Goal: Task Accomplishment & Management: Use online tool/utility

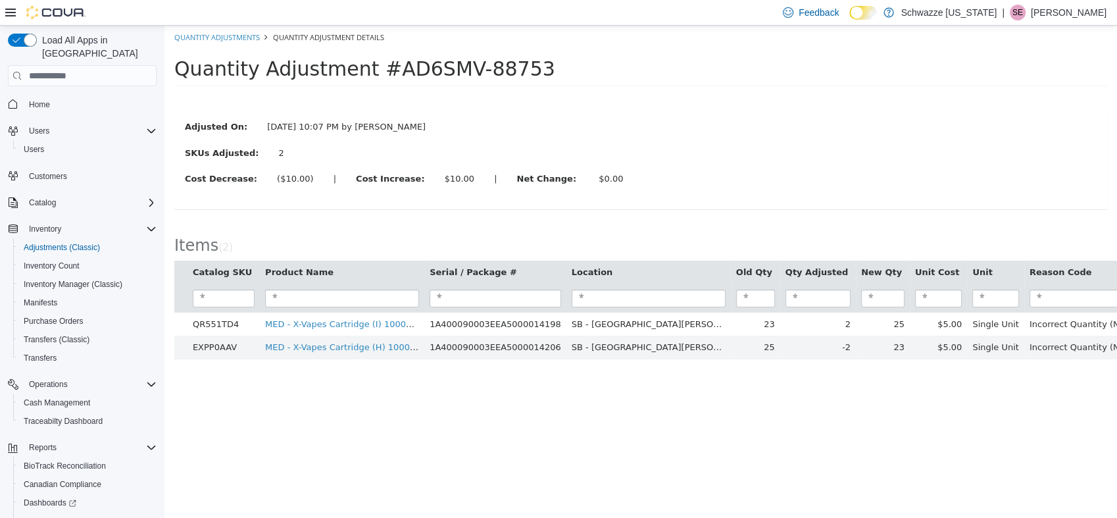
scroll to position [78, 0]
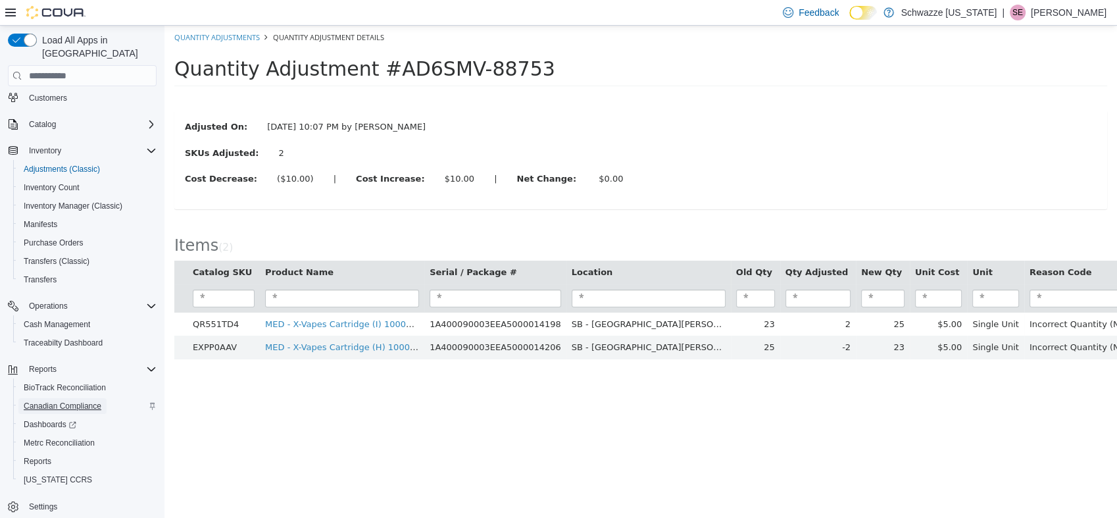
click at [100, 398] on span "Canadian Compliance" at bounding box center [63, 406] width 78 height 16
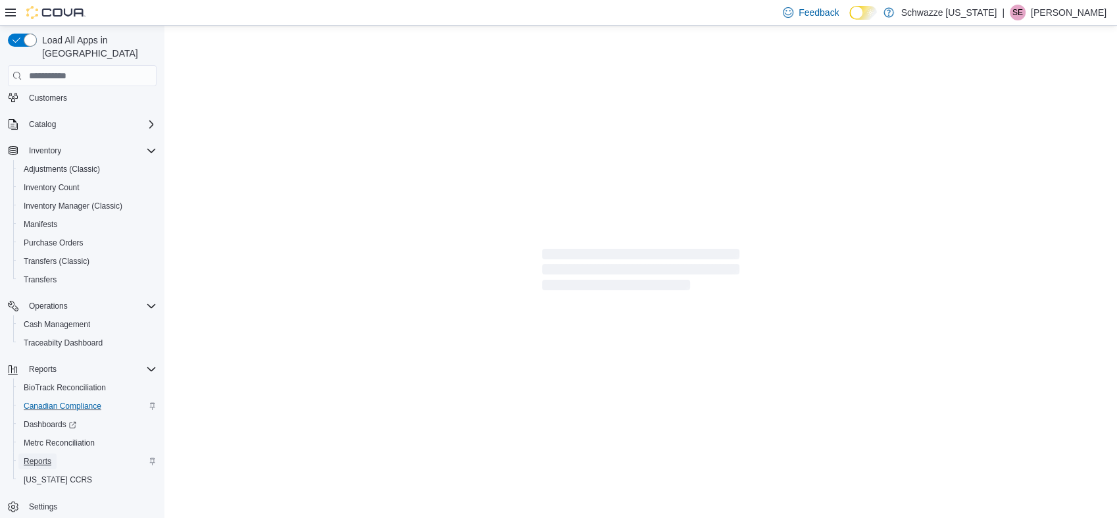
click at [46, 456] on span "Reports" at bounding box center [38, 461] width 28 height 11
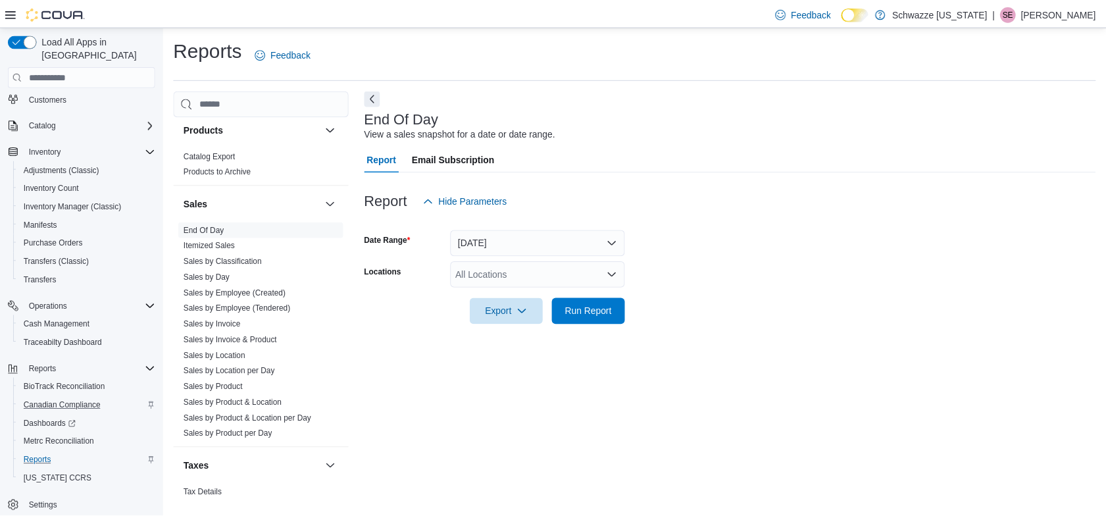
scroll to position [881, 0]
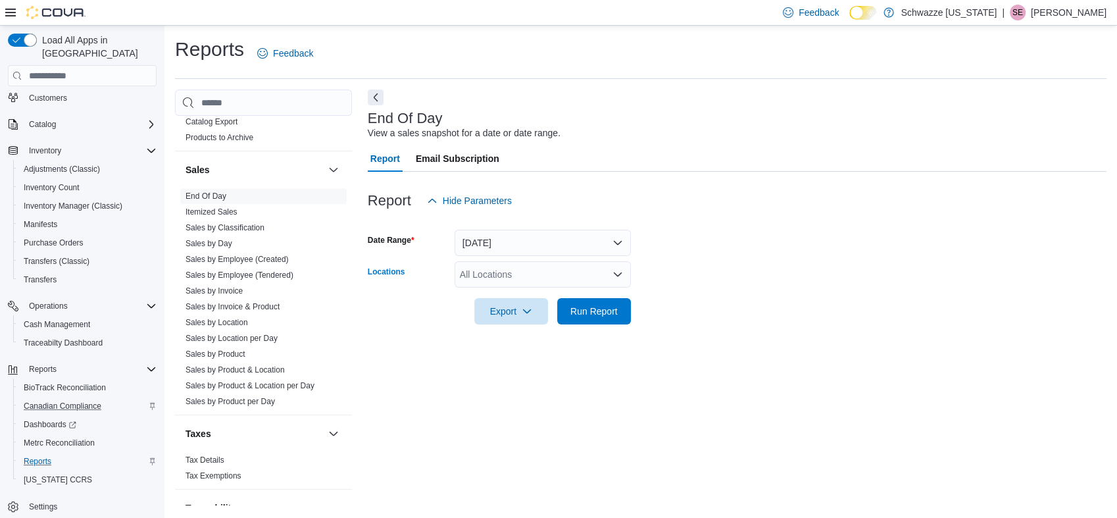
click at [499, 266] on div "All Locations" at bounding box center [542, 274] width 176 height 26
type input "***"
click at [521, 300] on span "SB - [GEOGRAPHIC_DATA][PERSON_NAME]" at bounding box center [585, 296] width 192 height 13
click at [723, 296] on div at bounding box center [737, 292] width 739 height 11
click at [585, 321] on span "Run Report" at bounding box center [594, 310] width 58 height 26
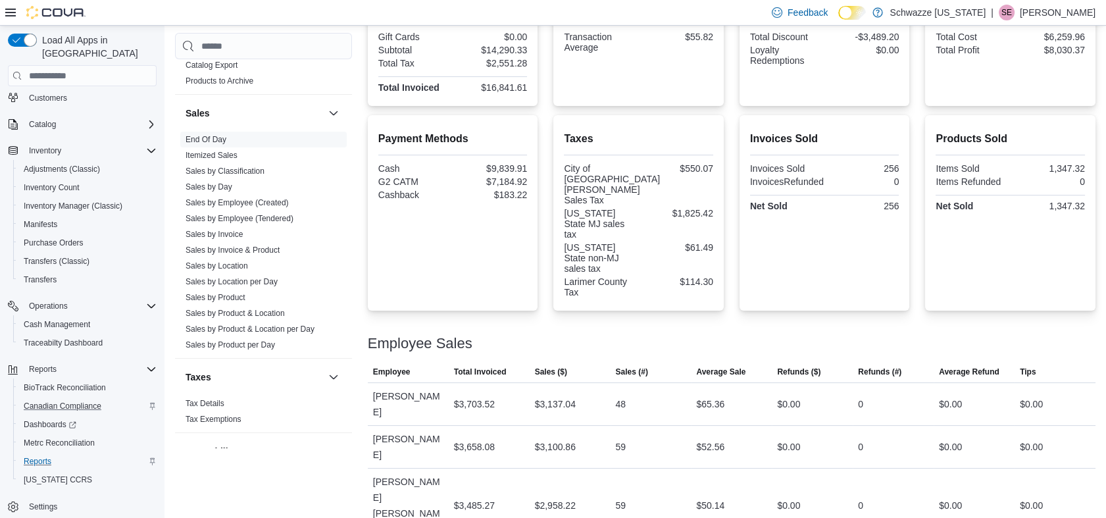
scroll to position [399, 0]
